Goal: Find specific page/section: Find specific page/section

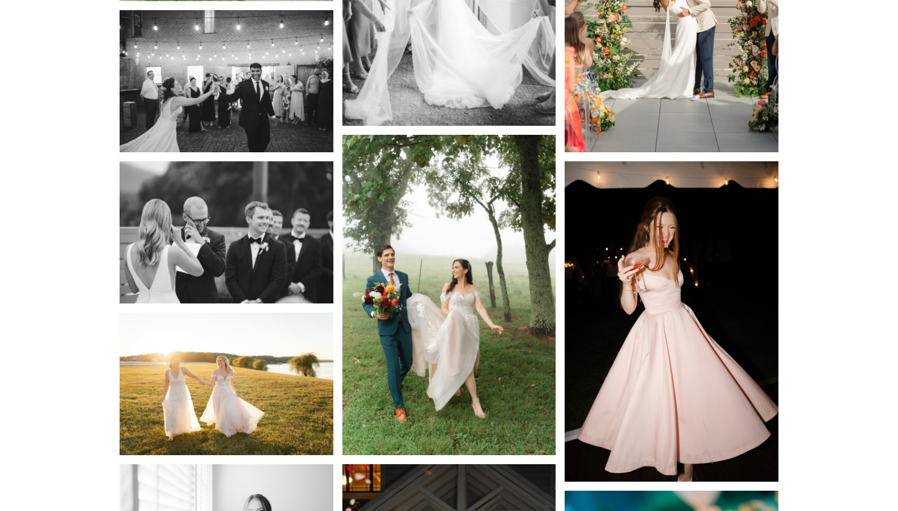
scroll to position [2180, 0]
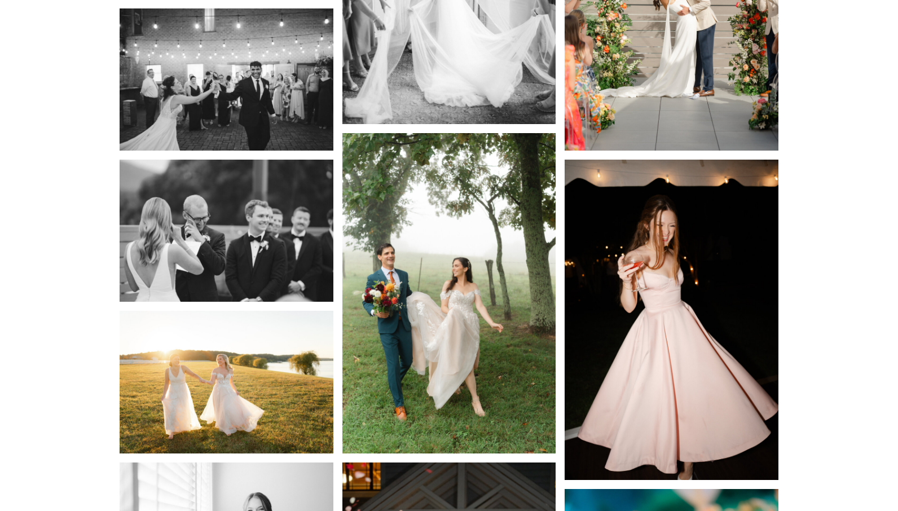
click at [530, 346] on img at bounding box center [450, 293] width 214 height 321
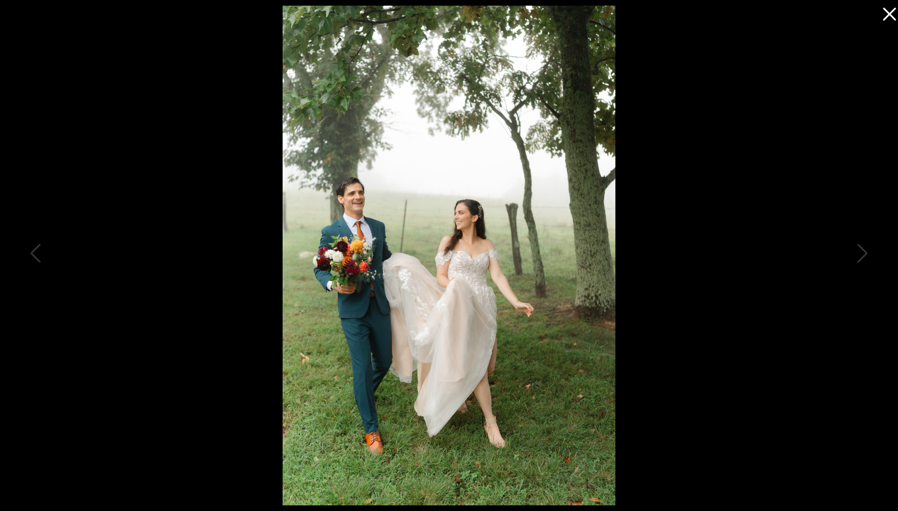
click at [888, 18] on icon at bounding box center [887, 11] width 23 height 23
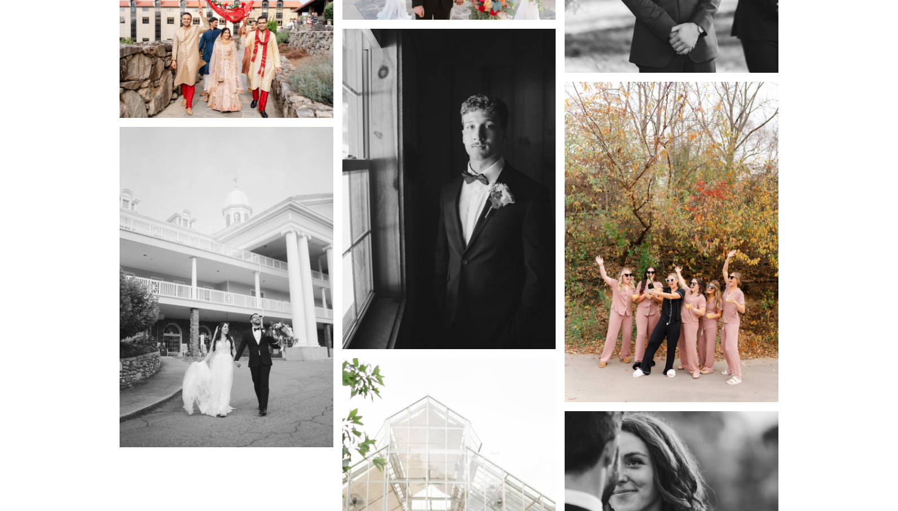
scroll to position [0, 0]
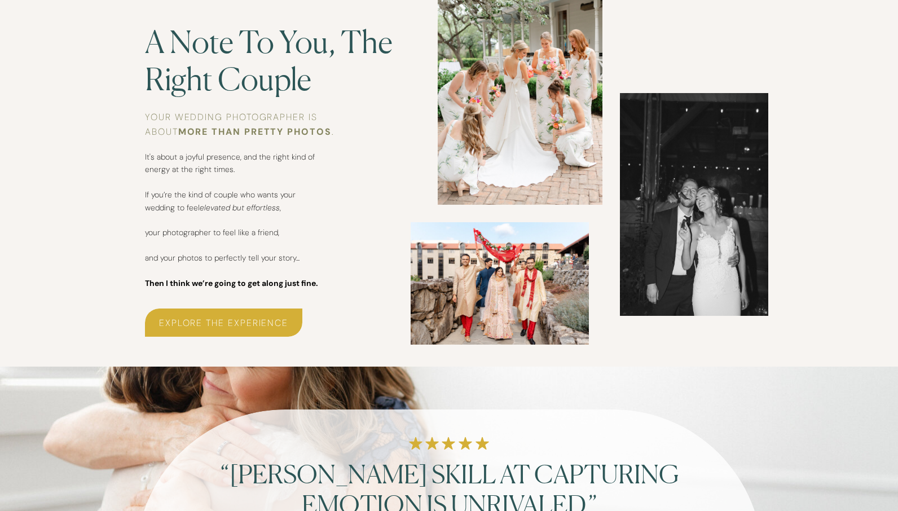
scroll to position [2746, 0]
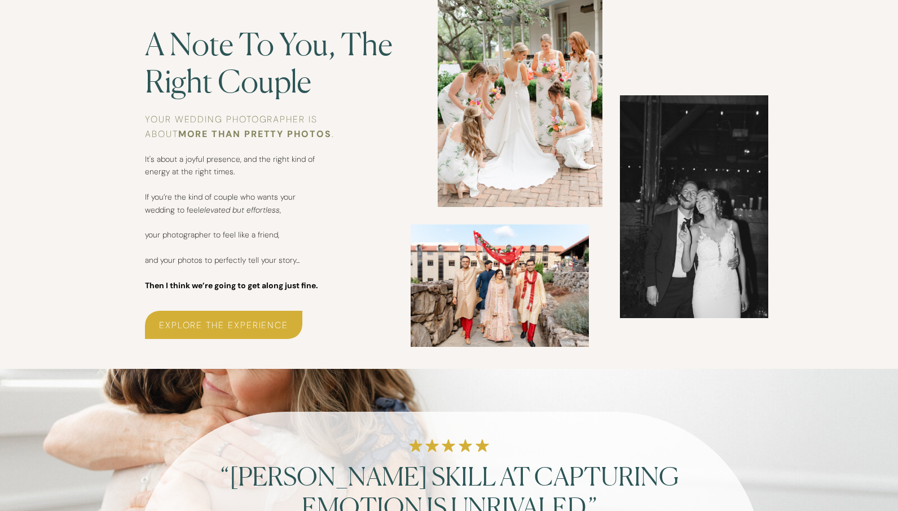
click at [261, 325] on h3 "Explore the experience" at bounding box center [223, 324] width 157 height 13
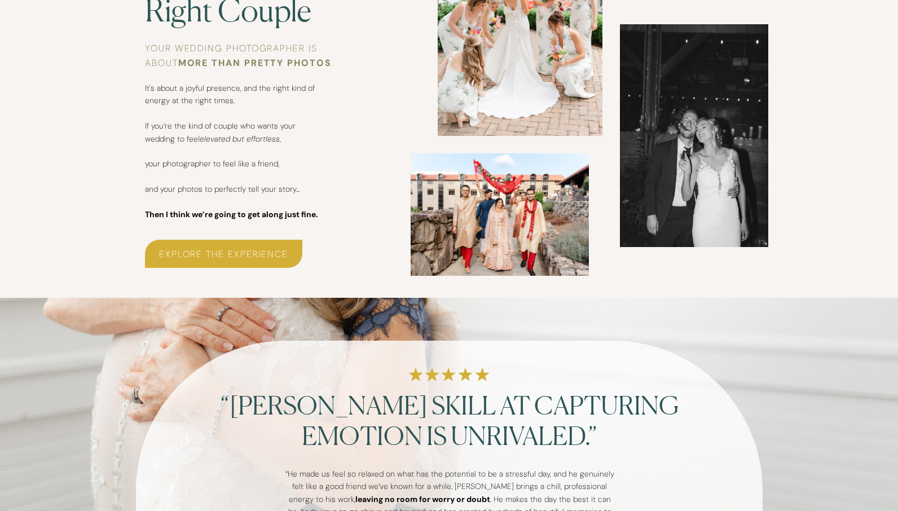
scroll to position [2442, 0]
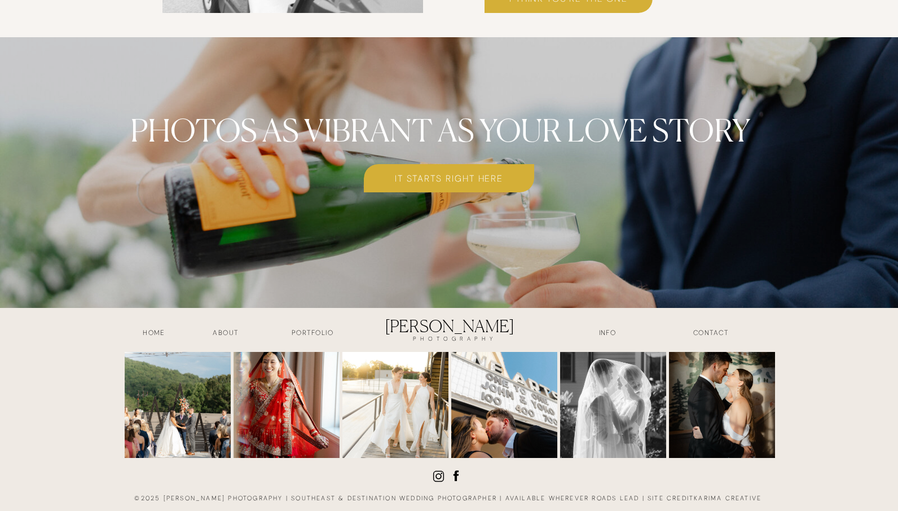
scroll to position [4551, 0]
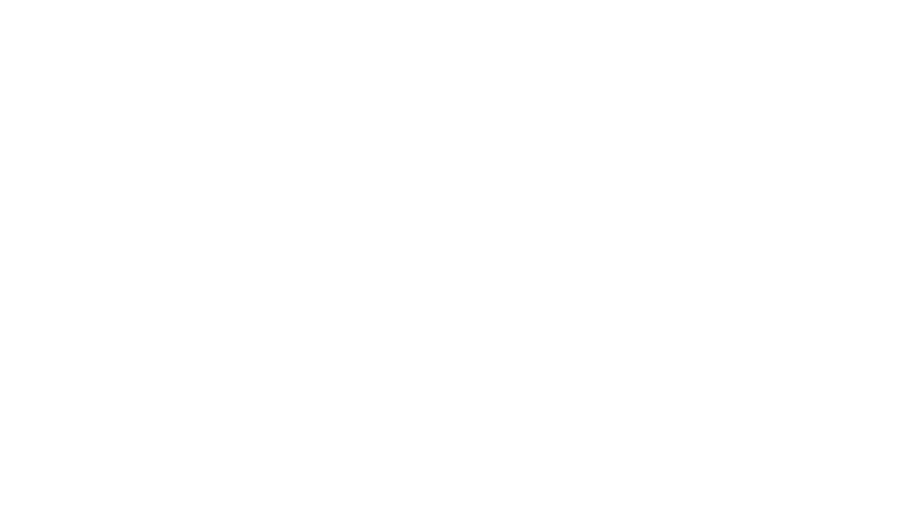
scroll to position [1125, 0]
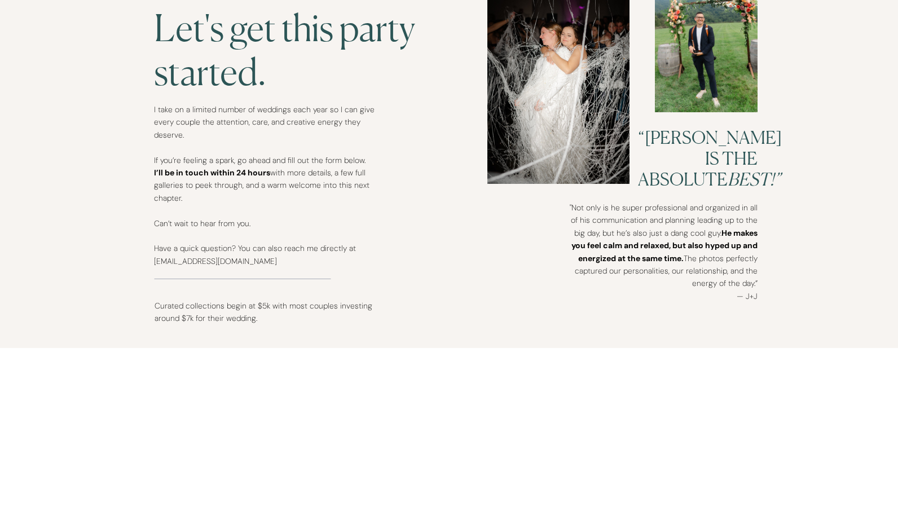
scroll to position [443, 0]
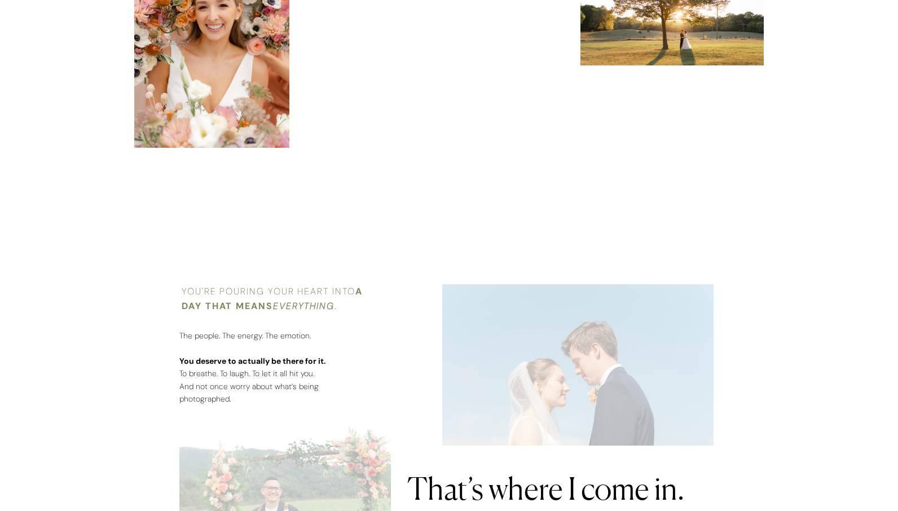
scroll to position [809, 0]
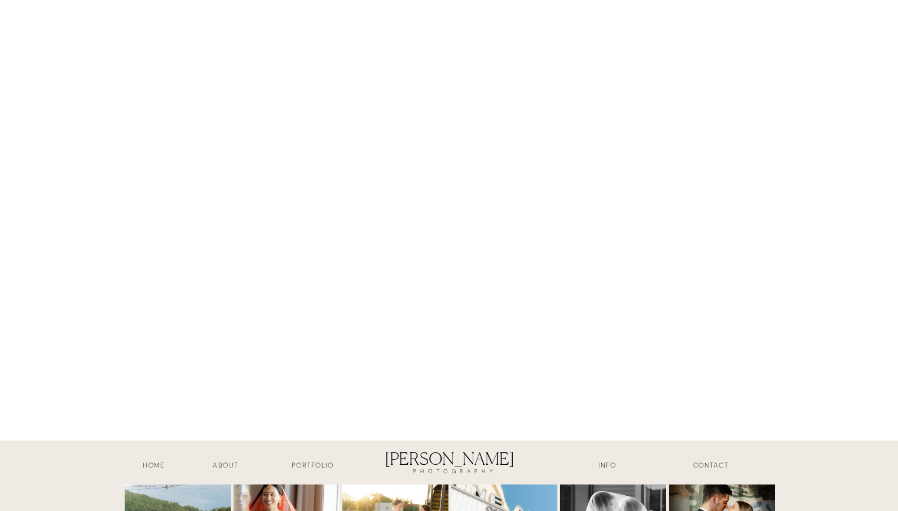
scroll to position [1226, 0]
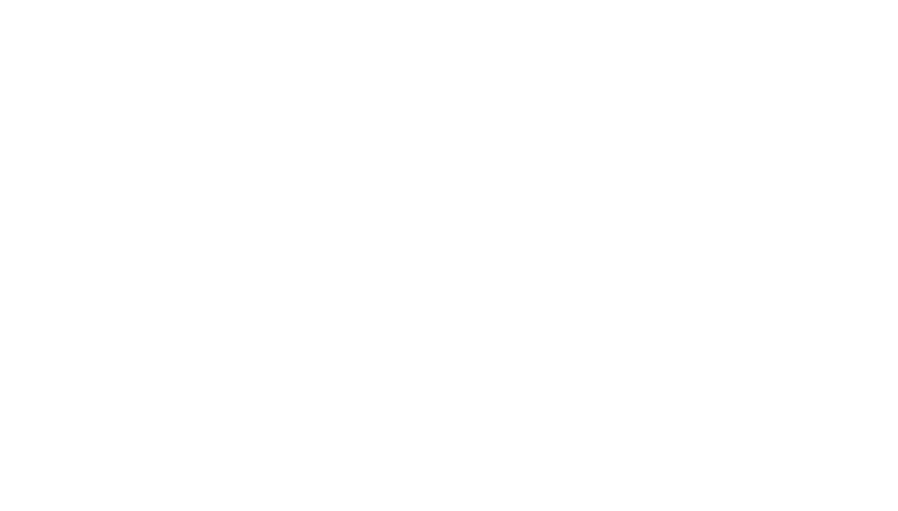
scroll to position [12251, 0]
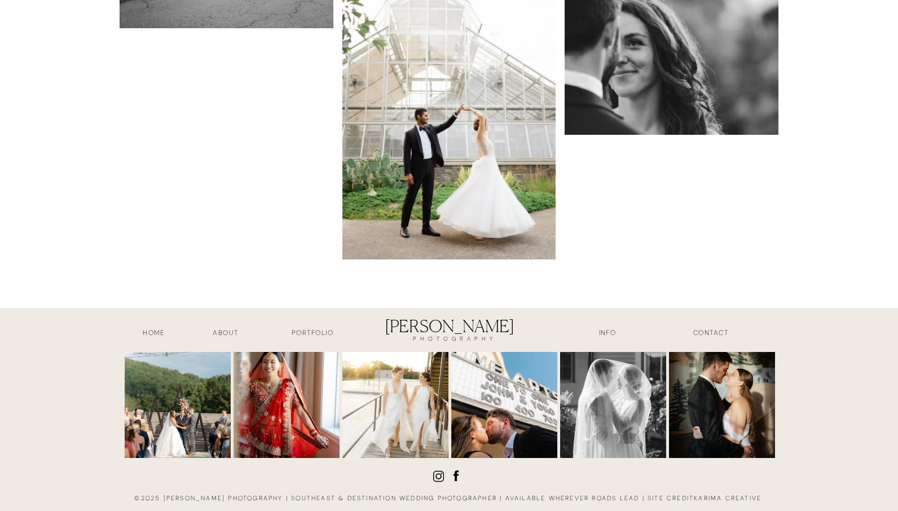
click at [395, 388] on img at bounding box center [396, 405] width 106 height 106
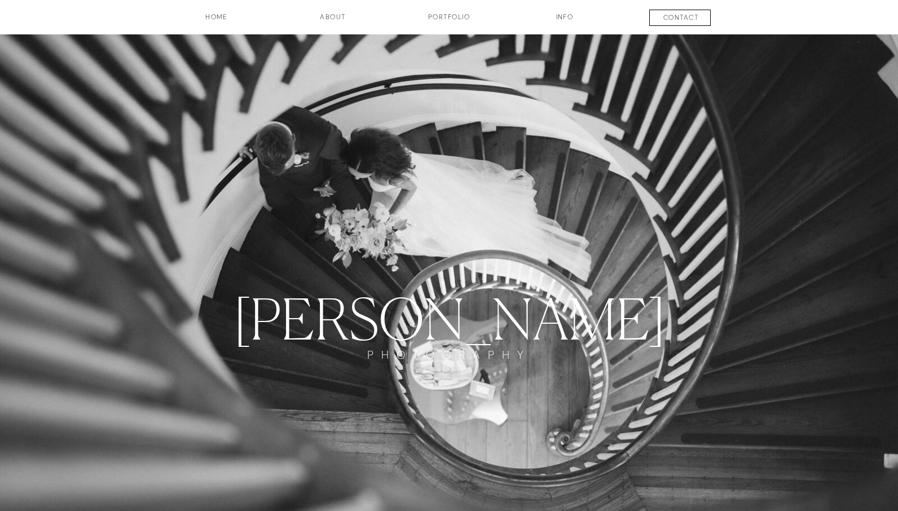
scroll to position [0, 0]
